Goal: Find specific page/section: Find specific page/section

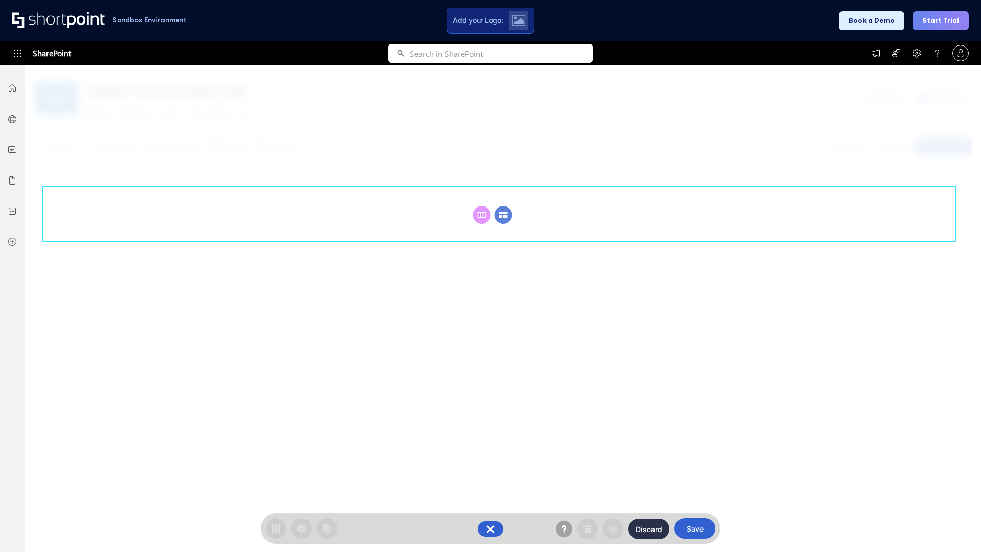
click at [503, 215] on circle at bounding box center [504, 215] width 18 height 18
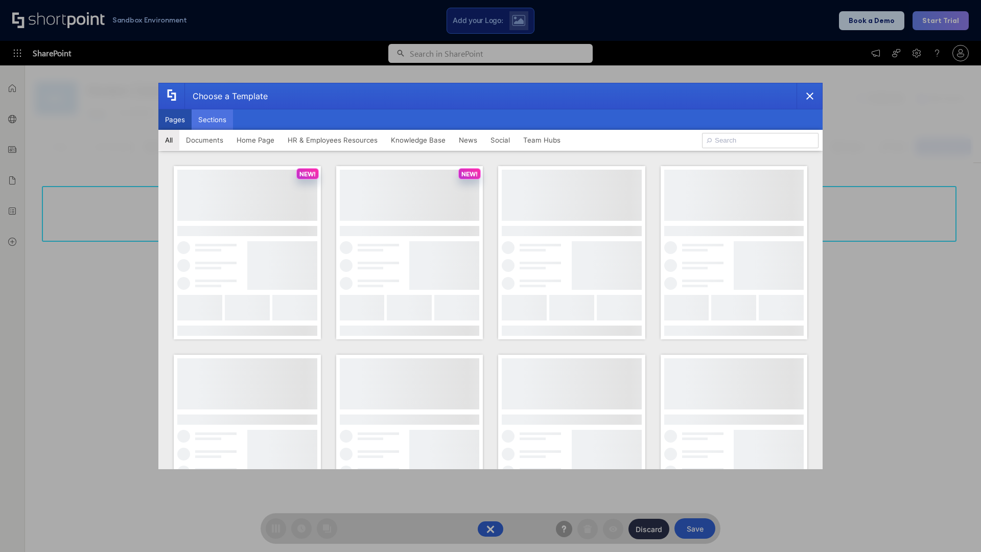
click at [212, 120] on button "Sections" at bounding box center [212, 119] width 41 height 20
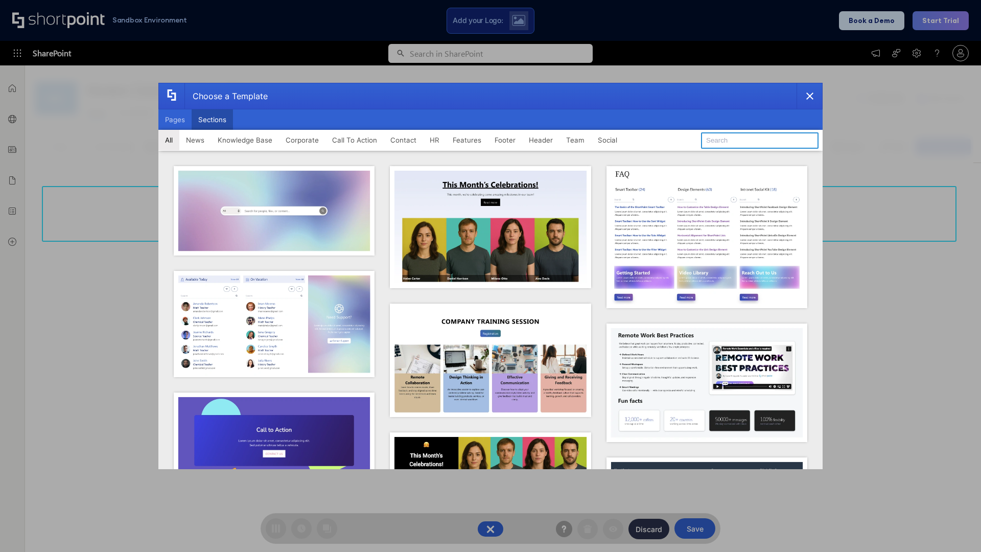
type input "Header 3"
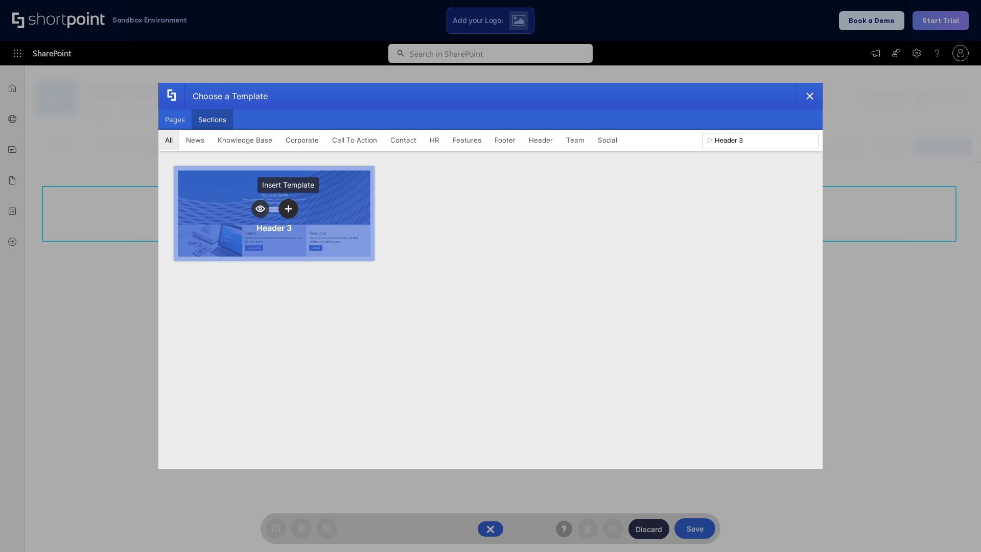
click at [288, 208] on icon "template selector" at bounding box center [288, 208] width 7 height 7
